Goal: Entertainment & Leisure: Browse casually

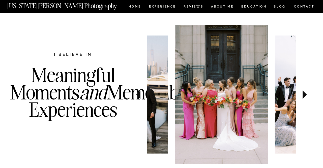
scroll to position [161, 0]
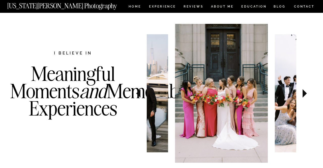
click at [301, 96] on icon at bounding box center [304, 94] width 17 height 18
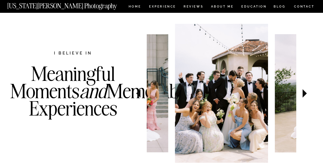
click at [301, 96] on icon at bounding box center [304, 94] width 17 height 18
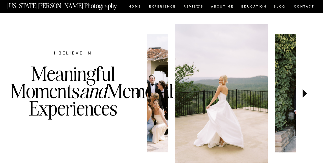
click at [301, 96] on icon at bounding box center [304, 94] width 17 height 18
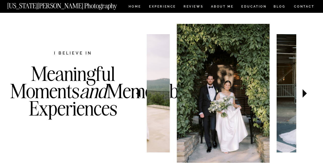
click at [301, 96] on icon at bounding box center [304, 94] width 17 height 18
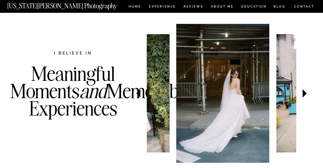
click at [301, 96] on icon at bounding box center [304, 94] width 17 height 18
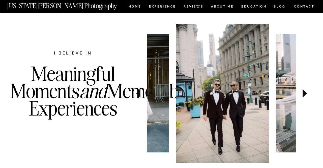
click at [301, 96] on icon at bounding box center [304, 94] width 17 height 18
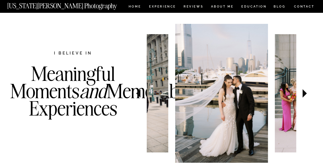
click at [301, 96] on icon at bounding box center [304, 94] width 17 height 18
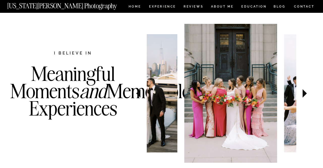
click at [301, 96] on icon at bounding box center [304, 94] width 17 height 18
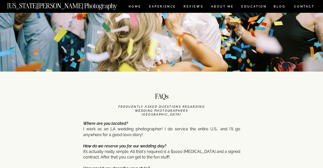
scroll to position [2155, 0]
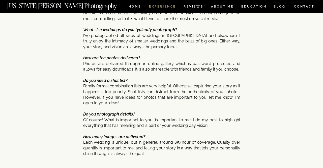
click at [168, 6] on nav "Experience" at bounding box center [162, 7] width 26 height 4
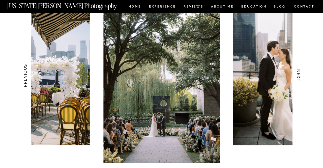
scroll to position [507, 0]
click at [296, 75] on h3 "NEXT" at bounding box center [297, 76] width 5 height 32
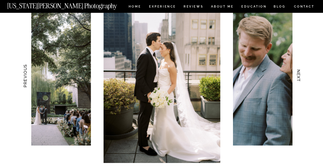
click at [297, 77] on h3 "NEXT" at bounding box center [297, 76] width 5 height 32
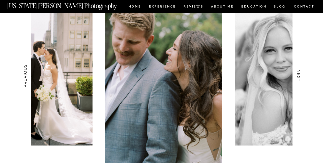
click at [297, 77] on h3 "NEXT" at bounding box center [297, 76] width 5 height 32
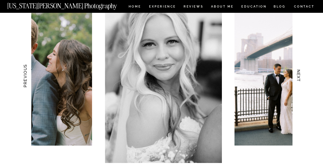
click at [297, 77] on h3 "NEXT" at bounding box center [297, 76] width 5 height 32
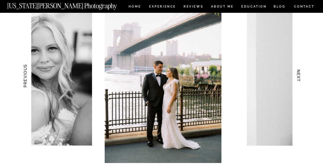
click at [297, 77] on h3 "NEXT" at bounding box center [297, 76] width 5 height 32
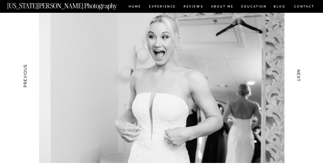
click at [297, 77] on h3 "NEXT" at bounding box center [297, 76] width 5 height 32
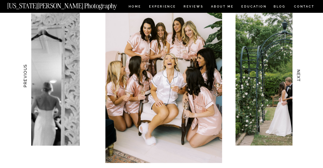
click at [297, 77] on h3 "NEXT" at bounding box center [297, 76] width 5 height 32
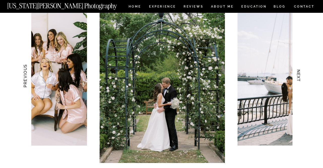
click at [297, 77] on h3 "NEXT" at bounding box center [297, 76] width 5 height 32
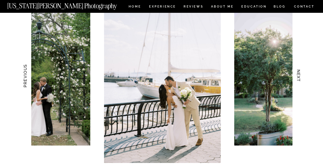
click at [297, 77] on h3 "NEXT" at bounding box center [297, 76] width 5 height 32
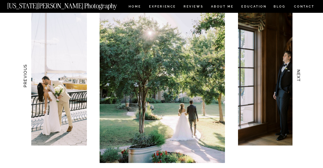
click at [298, 77] on h3 "NEXT" at bounding box center [297, 76] width 5 height 32
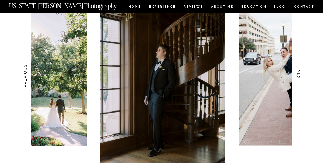
click at [298, 77] on h3 "NEXT" at bounding box center [297, 76] width 5 height 32
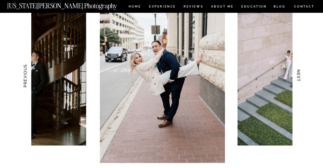
click at [298, 77] on h3 "NEXT" at bounding box center [297, 76] width 5 height 32
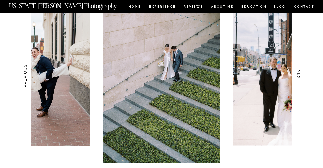
click at [298, 77] on h3 "NEXT" at bounding box center [297, 76] width 5 height 32
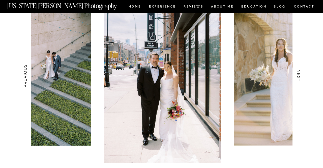
click at [298, 77] on h3 "NEXT" at bounding box center [297, 76] width 5 height 32
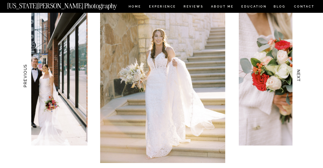
click at [298, 77] on h3 "NEXT" at bounding box center [297, 76] width 5 height 32
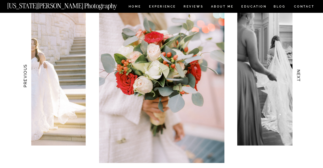
click at [25, 83] on h3 "PREVIOUS" at bounding box center [24, 76] width 5 height 32
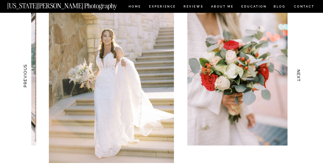
click at [25, 83] on h3 "PREVIOUS" at bounding box center [24, 76] width 5 height 32
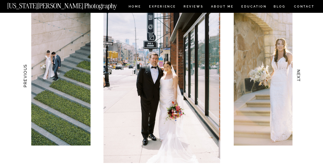
click at [297, 73] on h3 "NEXT" at bounding box center [297, 76] width 5 height 32
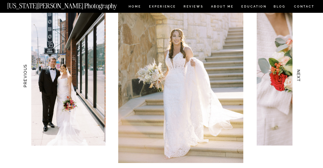
click at [297, 73] on h3 "NEXT" at bounding box center [297, 76] width 5 height 32
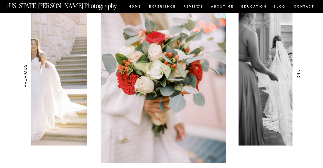
click at [297, 73] on h3 "NEXT" at bounding box center [297, 76] width 5 height 32
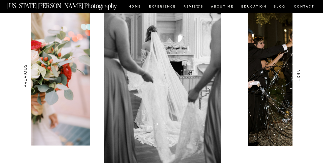
click at [297, 73] on h3 "NEXT" at bounding box center [297, 76] width 5 height 32
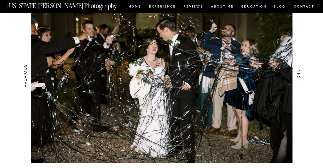
click at [297, 73] on h3 "NEXT" at bounding box center [297, 76] width 5 height 32
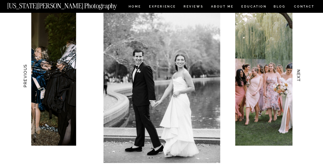
click at [297, 73] on h3 "NEXT" at bounding box center [297, 76] width 5 height 32
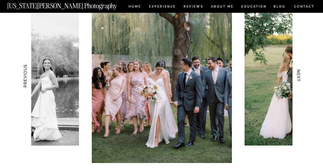
click at [298, 73] on h3 "NEXT" at bounding box center [297, 76] width 5 height 32
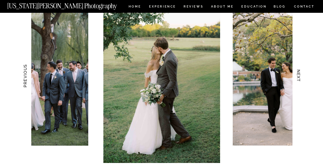
click at [298, 73] on h3 "NEXT" at bounding box center [297, 76] width 5 height 32
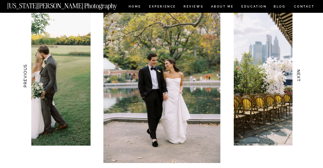
click at [298, 73] on h3 "NEXT" at bounding box center [297, 76] width 5 height 32
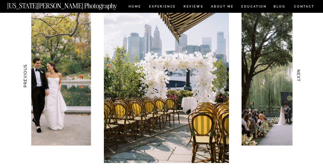
click at [298, 73] on h3 "NEXT" at bounding box center [297, 76] width 5 height 32
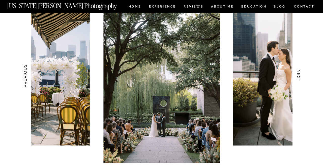
click at [298, 73] on h3 "NEXT" at bounding box center [297, 76] width 5 height 32
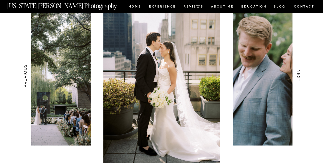
click at [24, 82] on h3 "PREVIOUS" at bounding box center [24, 76] width 5 height 32
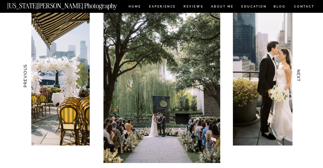
click at [296, 79] on h3 "NEXT" at bounding box center [297, 76] width 5 height 32
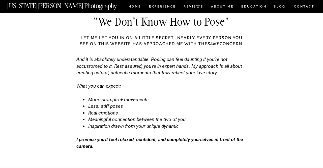
scroll to position [1566, 0]
